Goal: Find specific page/section: Find specific page/section

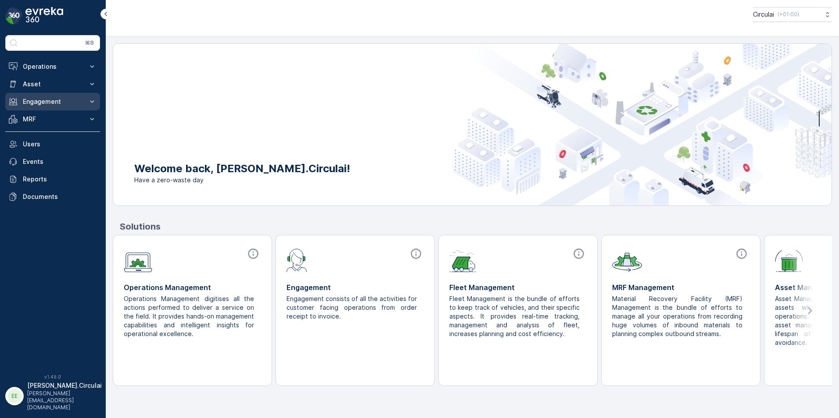
click at [77, 95] on button "Engagement" at bounding box center [52, 102] width 95 height 18
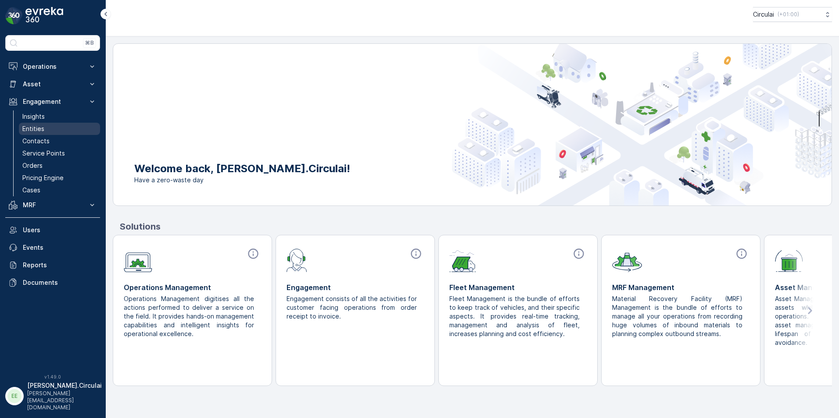
click at [54, 129] on link "Entities" at bounding box center [59, 129] width 81 height 12
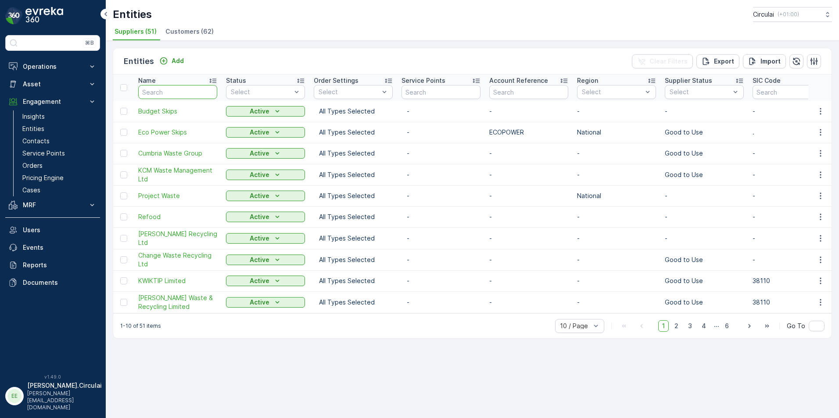
click at [159, 90] on input "text" at bounding box center [177, 92] width 79 height 14
type input "suez"
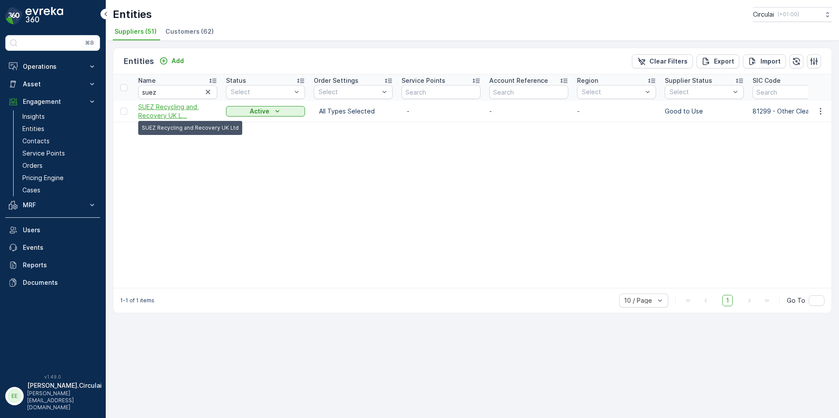
click at [159, 116] on span "SUEZ Recycling and Recovery UK L..." at bounding box center [177, 112] width 79 height 18
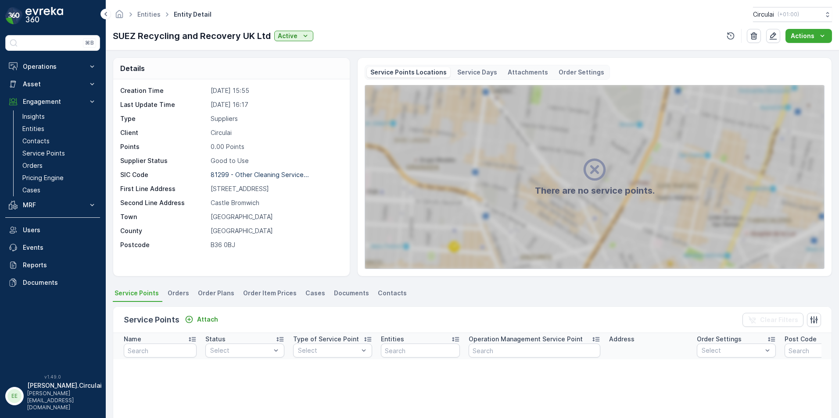
click at [281, 167] on div "Creation Time [DATE] 15:55 Last Update Time [DATE] 16:17 Type Suppliers Client …" at bounding box center [230, 167] width 220 height 163
